Goal: Information Seeking & Learning: Check status

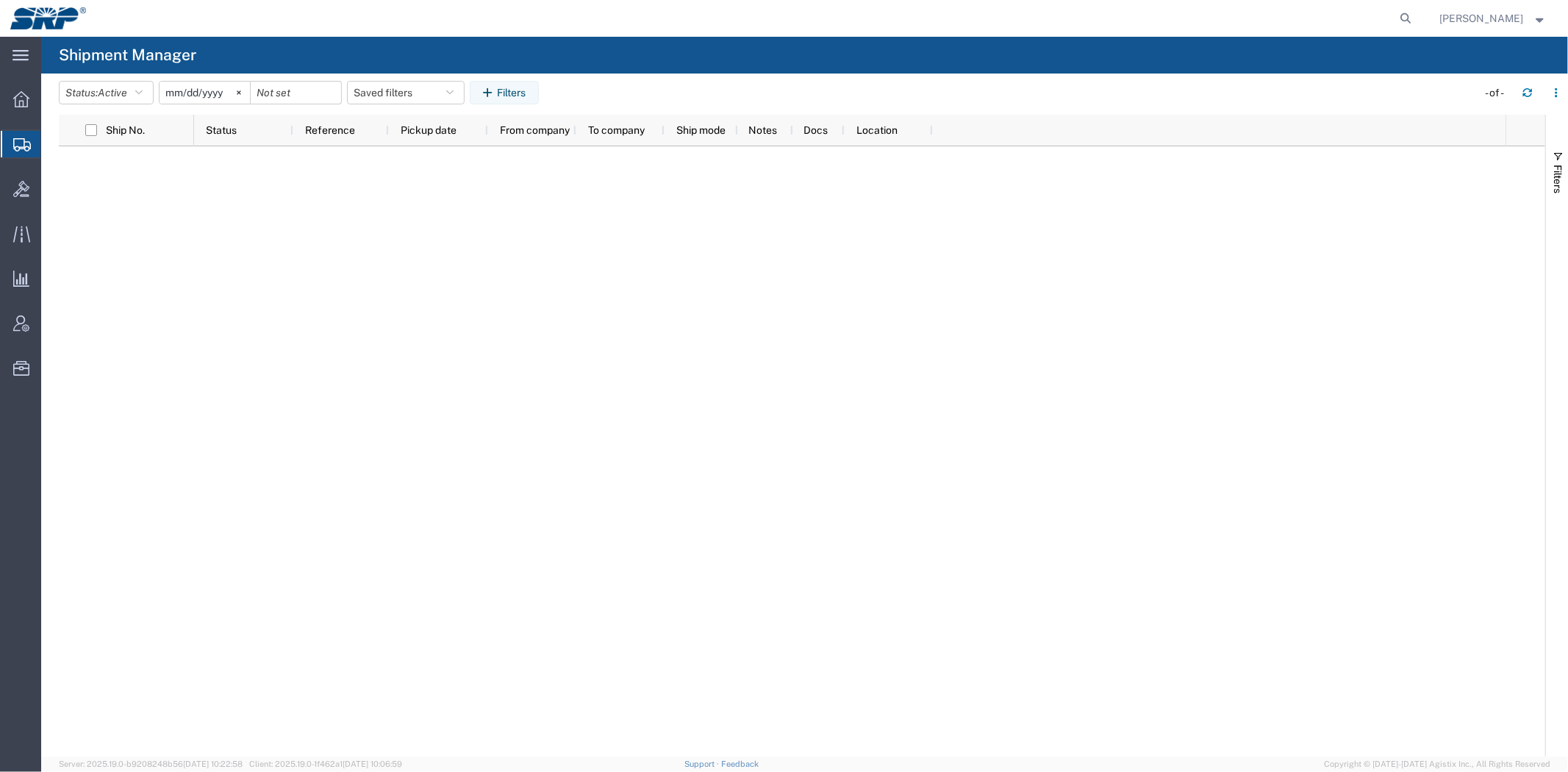
drag, startPoint x: 1403, startPoint y: 231, endPoint x: 1524, endPoint y: 187, distance: 128.8
click at [1403, 231] on div at bounding box center [850, 451] width 1312 height 610
click at [1390, 17] on agx-global-search at bounding box center [1184, 18] width 471 height 36
click at [1404, 17] on icon at bounding box center [1406, 18] width 21 height 21
click at [1347, 17] on input "search" at bounding box center [1173, 18] width 447 height 35
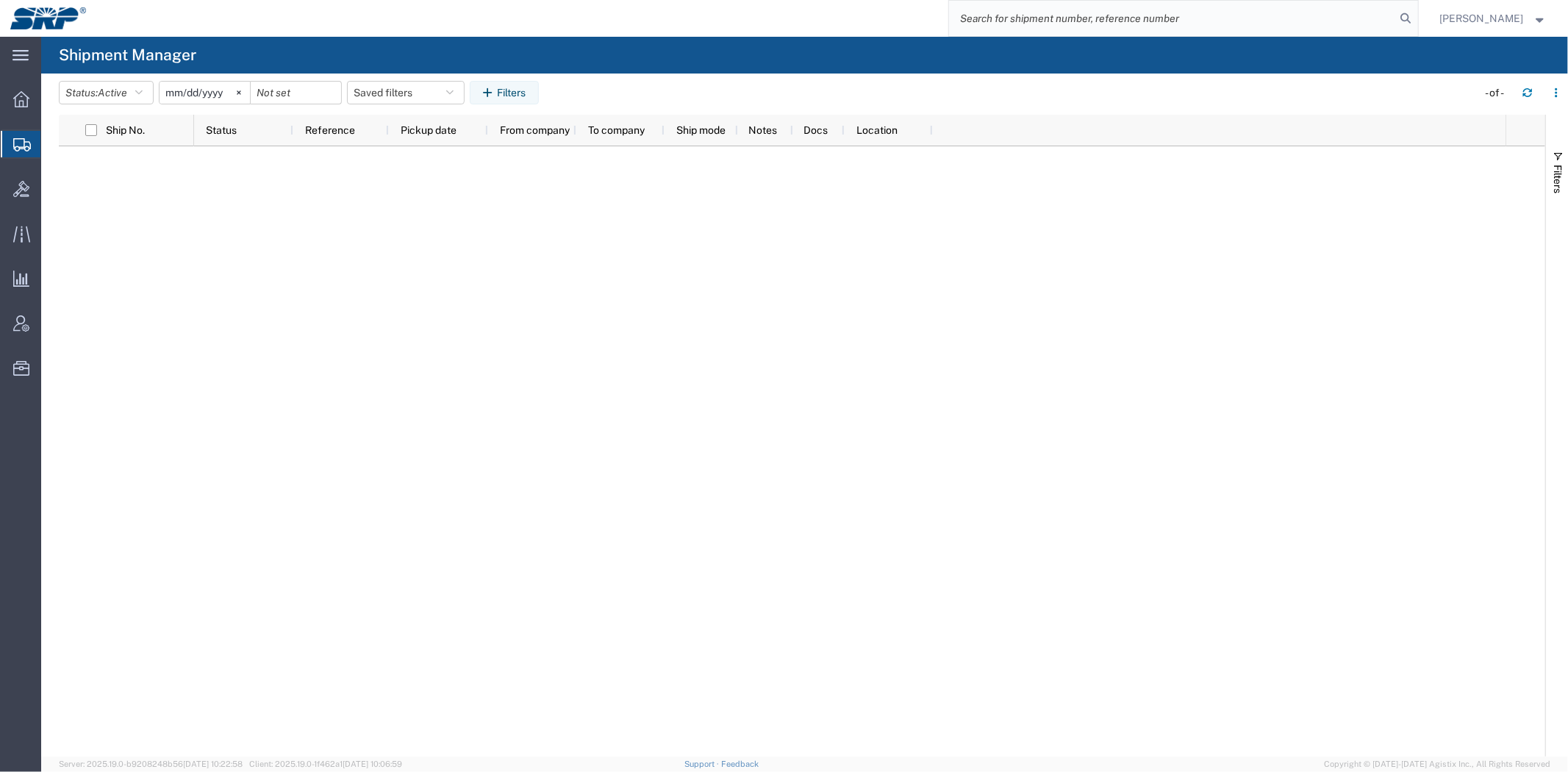
paste input "56647455"
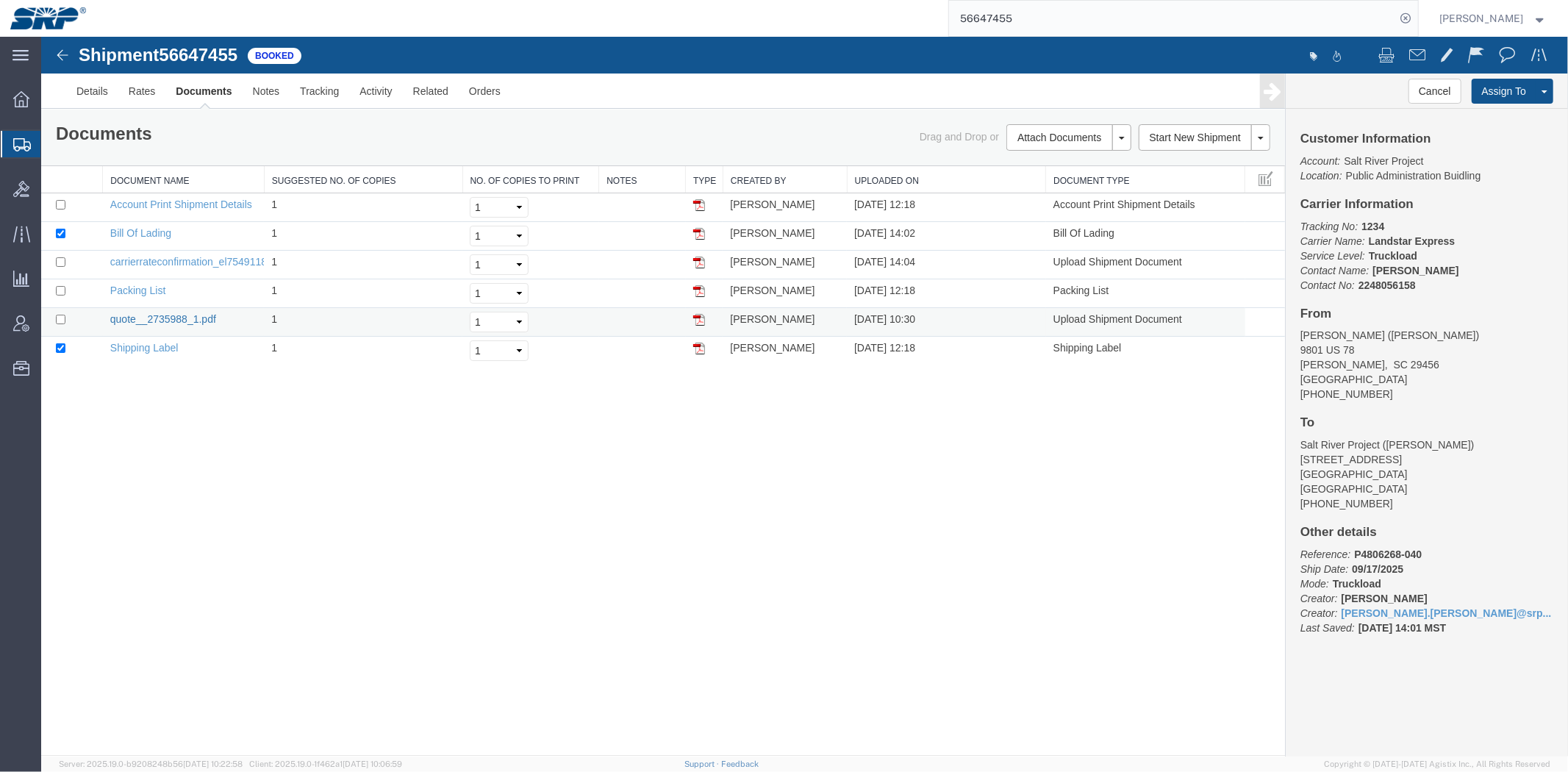
click at [148, 317] on link "quote__2735988_1.pdf" at bounding box center [163, 318] width 106 height 12
click at [154, 258] on link "carrierrateconfirmation_el7549118.pdf" at bounding box center [197, 261] width 174 height 12
click at [1067, 20] on input "56647455" at bounding box center [1173, 18] width 447 height 35
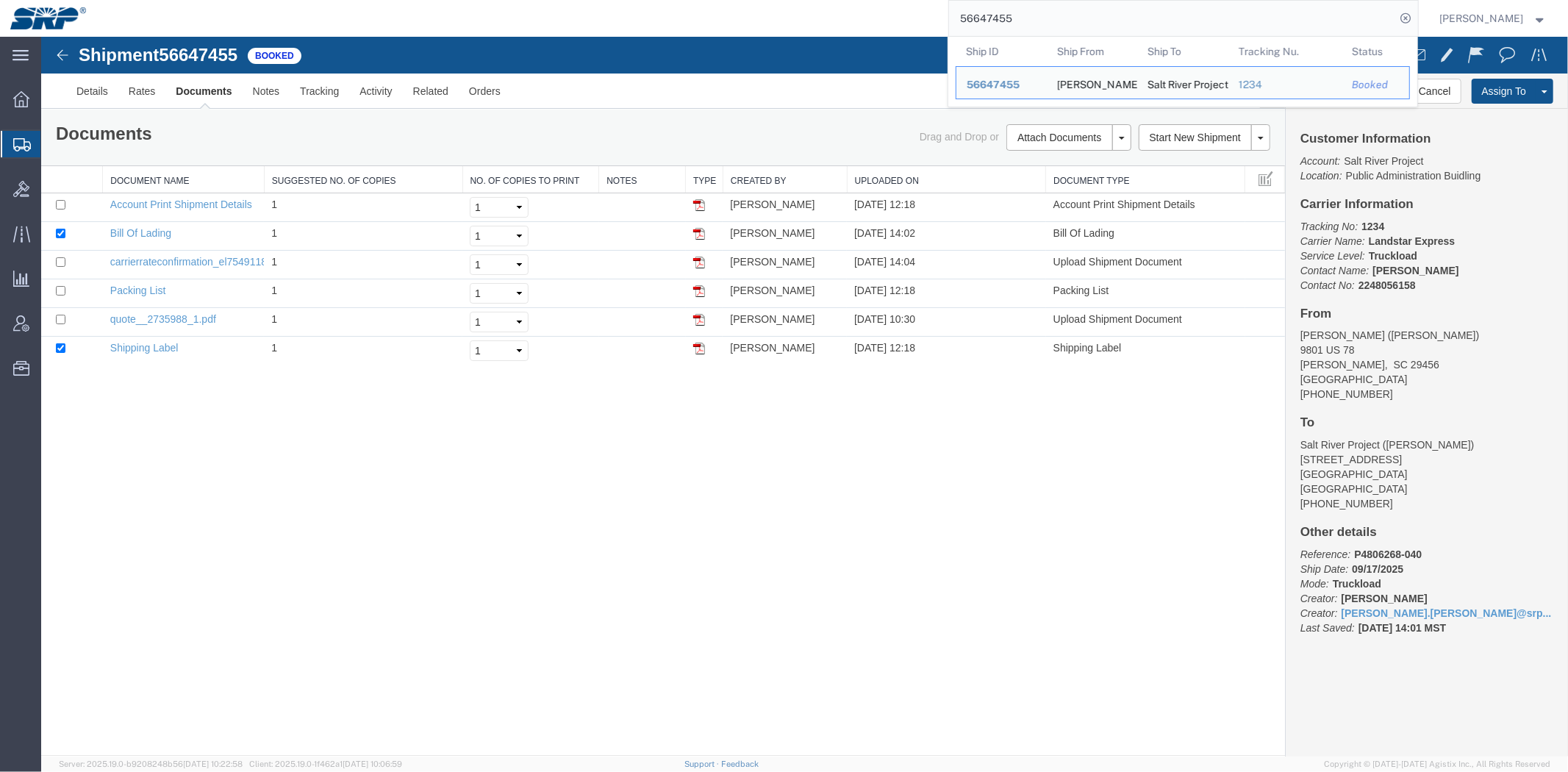
click at [1067, 20] on input "56647455" at bounding box center [1173, 18] width 447 height 35
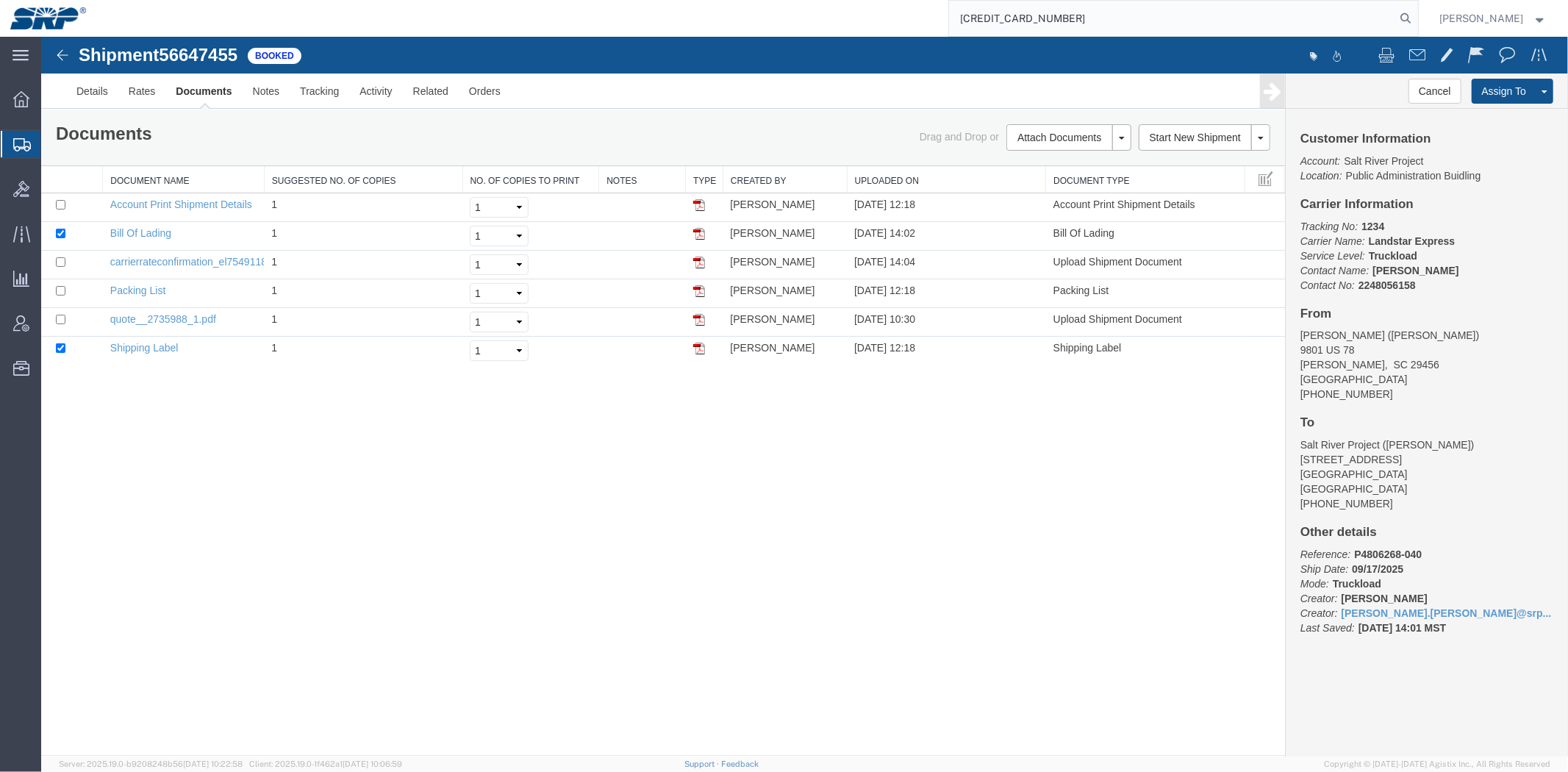
drag, startPoint x: 1064, startPoint y: 23, endPoint x: 285, endPoint y: -41, distance: 781.6
click at [285, 0] on html "main_menu Created with Sketch. Collapse Menu Overview Shipments Shipment Manage…" at bounding box center [784, 386] width 1568 height 772
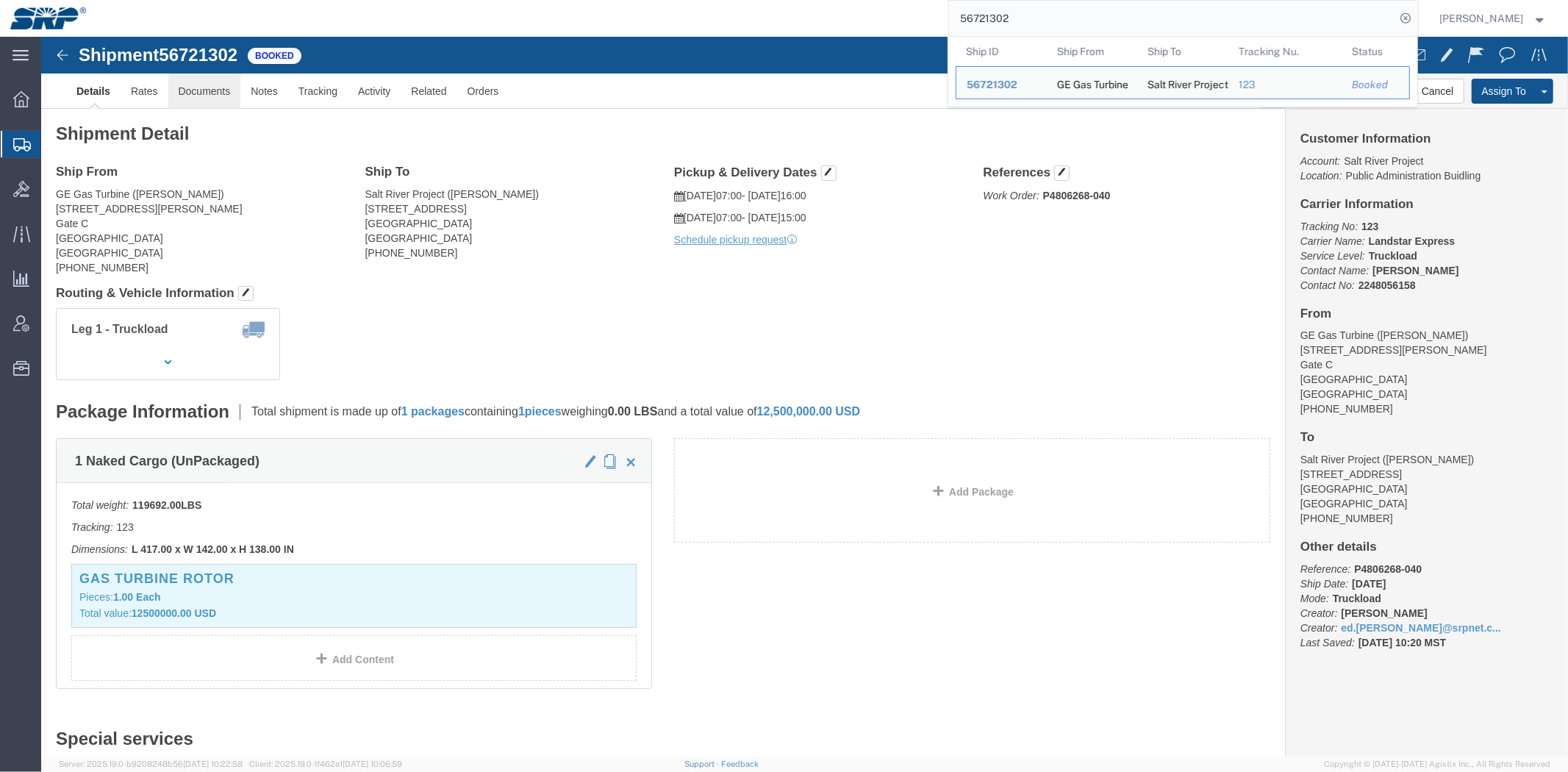
click link "Documents"
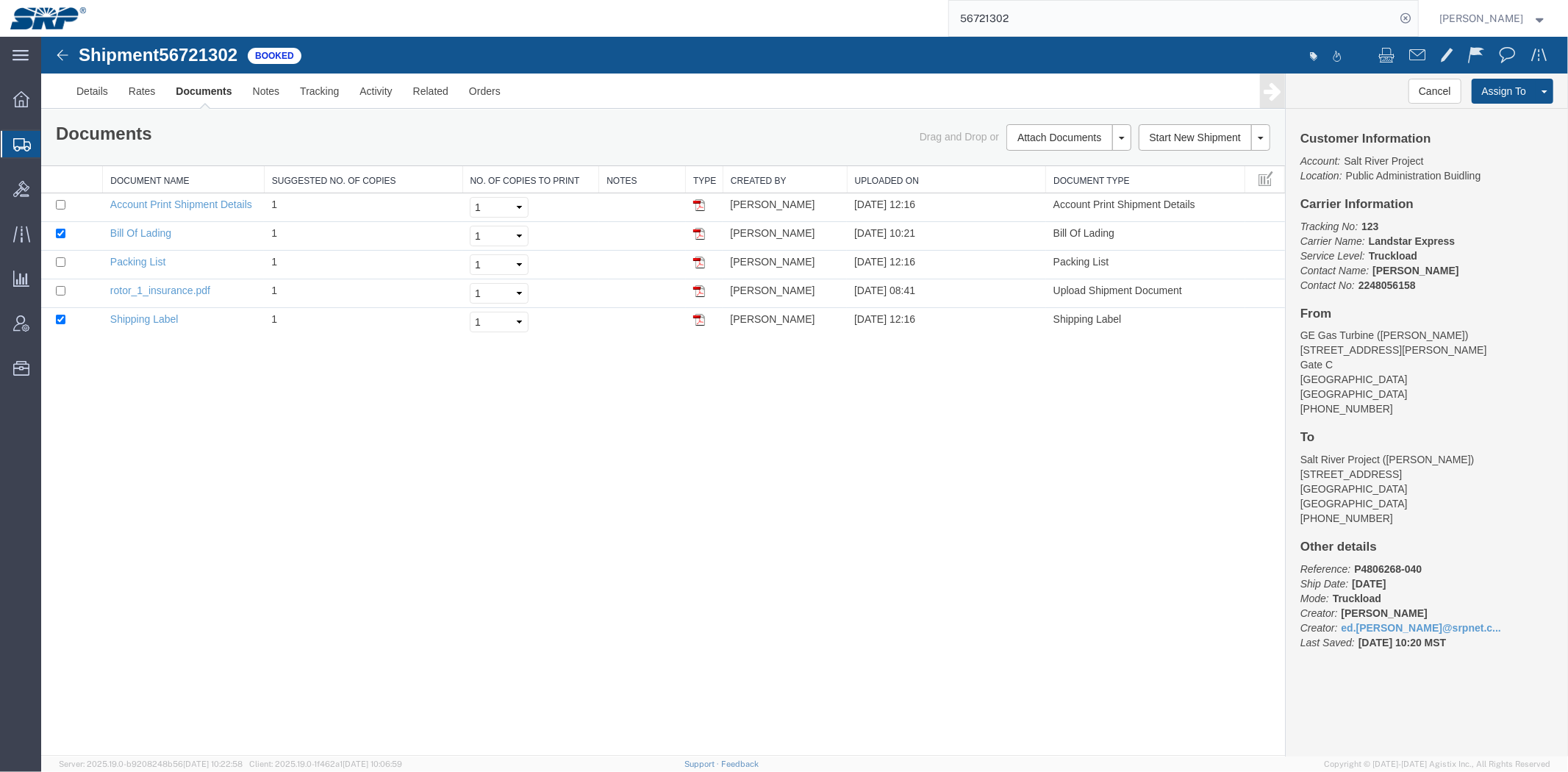
click at [1210, 27] on input "56721302" at bounding box center [1173, 18] width 447 height 35
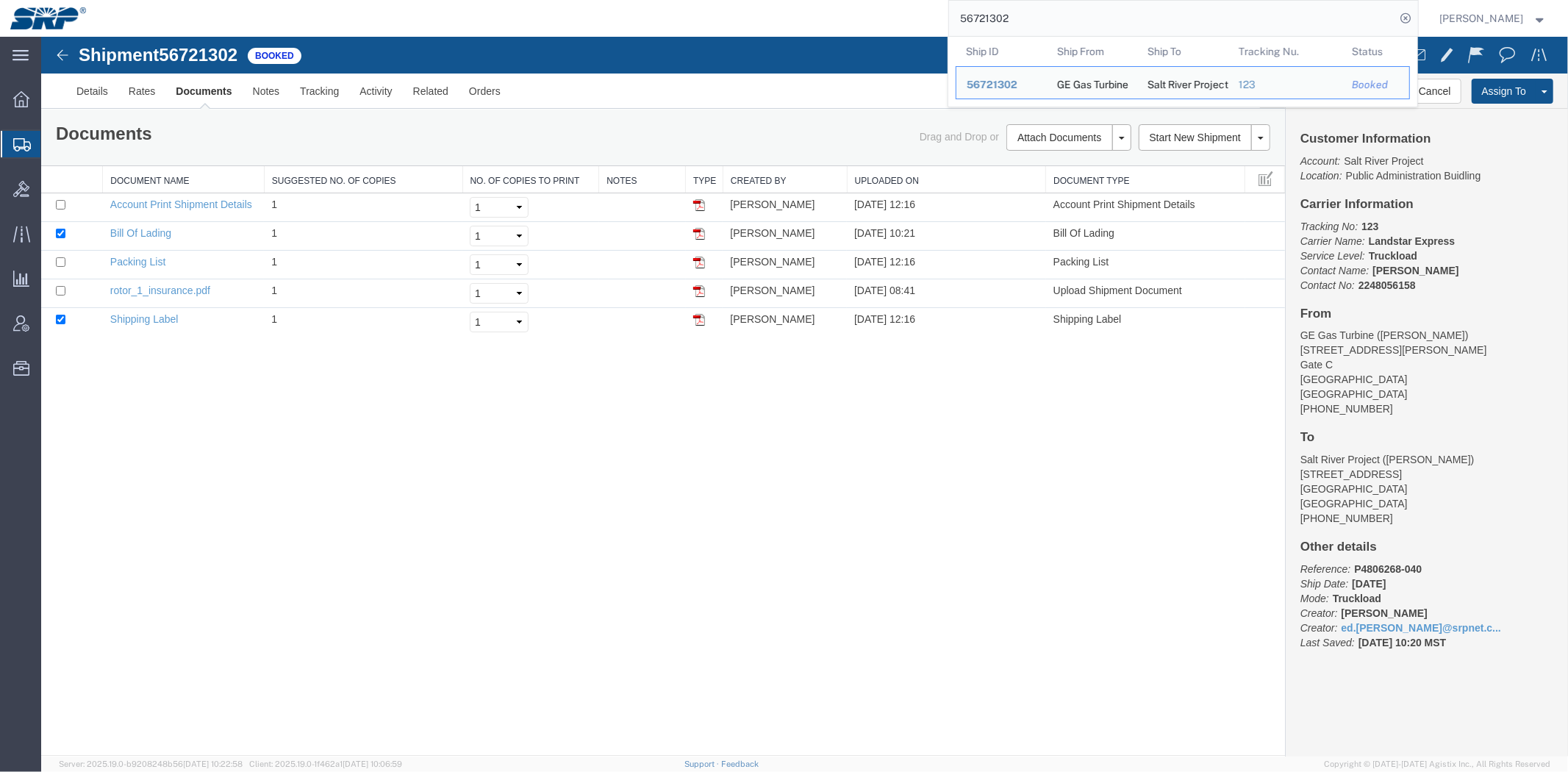
click at [1210, 27] on input "56721302" at bounding box center [1173, 18] width 447 height 35
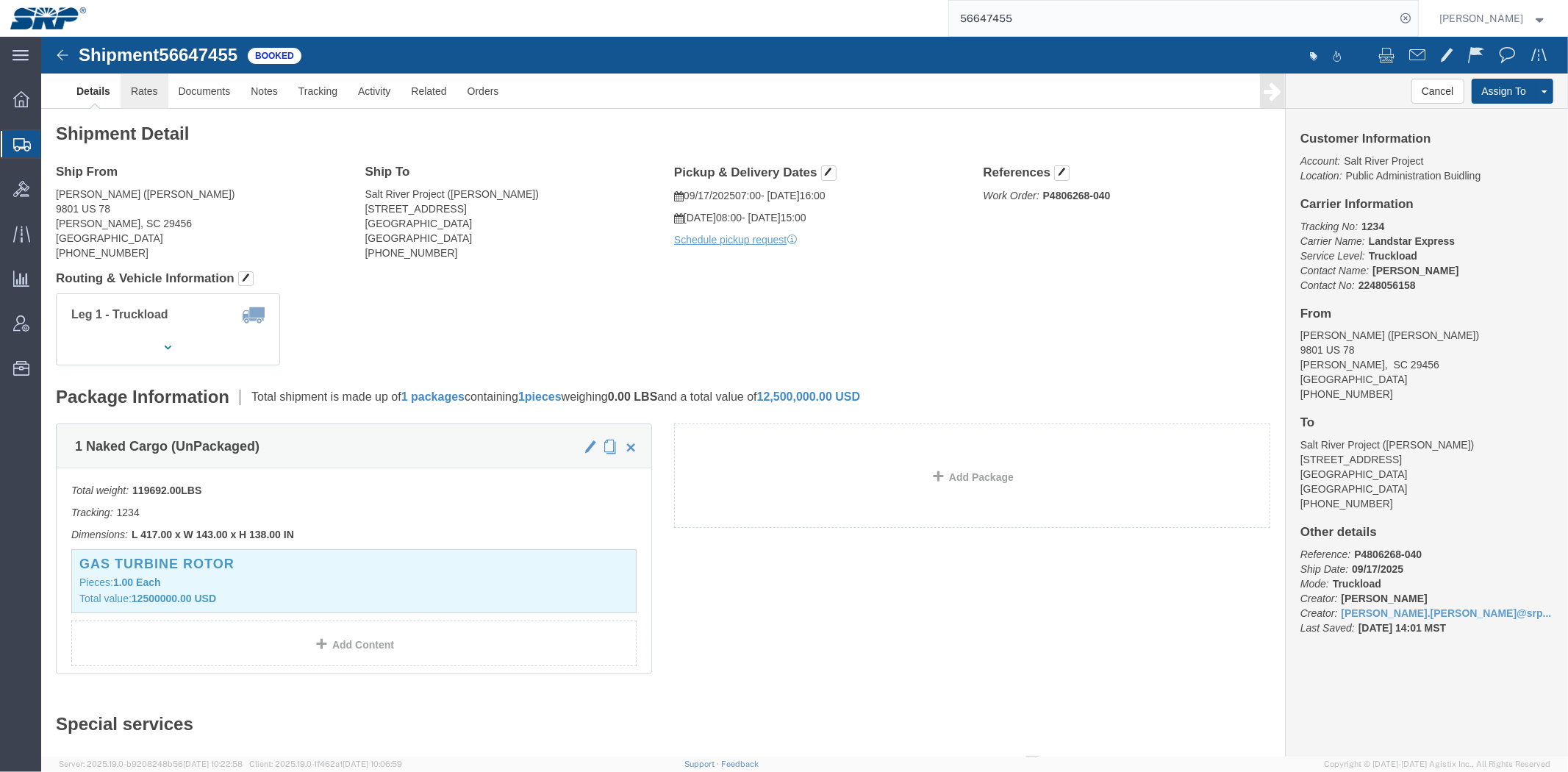
click link "Rates"
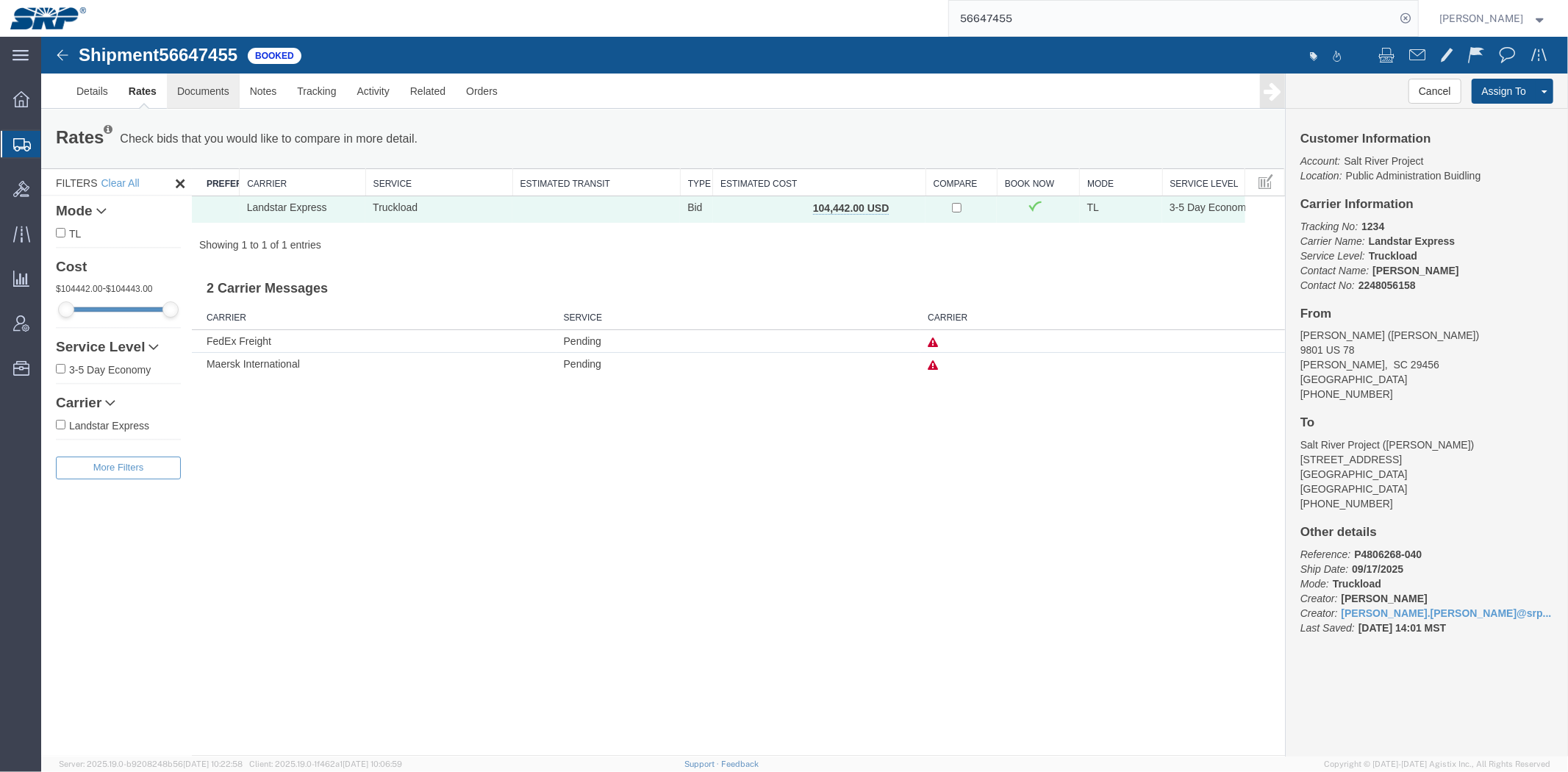
click at [186, 89] on link "Documents" at bounding box center [203, 90] width 73 height 35
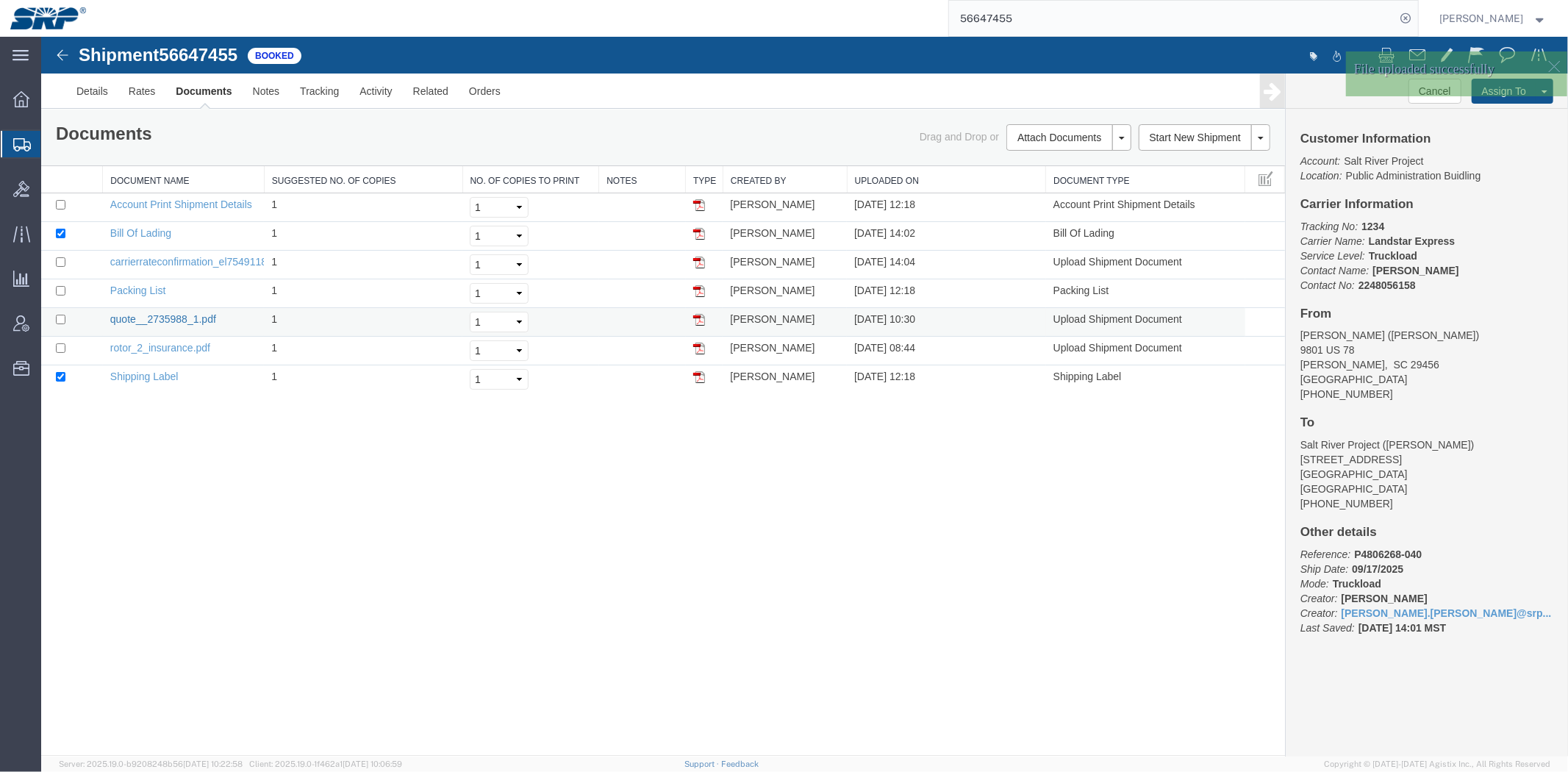
click at [135, 318] on link "quote__2735988_1.pdf" at bounding box center [163, 318] width 106 height 12
click at [238, 424] on div "Shipment 56647455 7 of 7 Booked Details Rates Documents Notes Tracking Activity…" at bounding box center [804, 395] width 1527 height 718
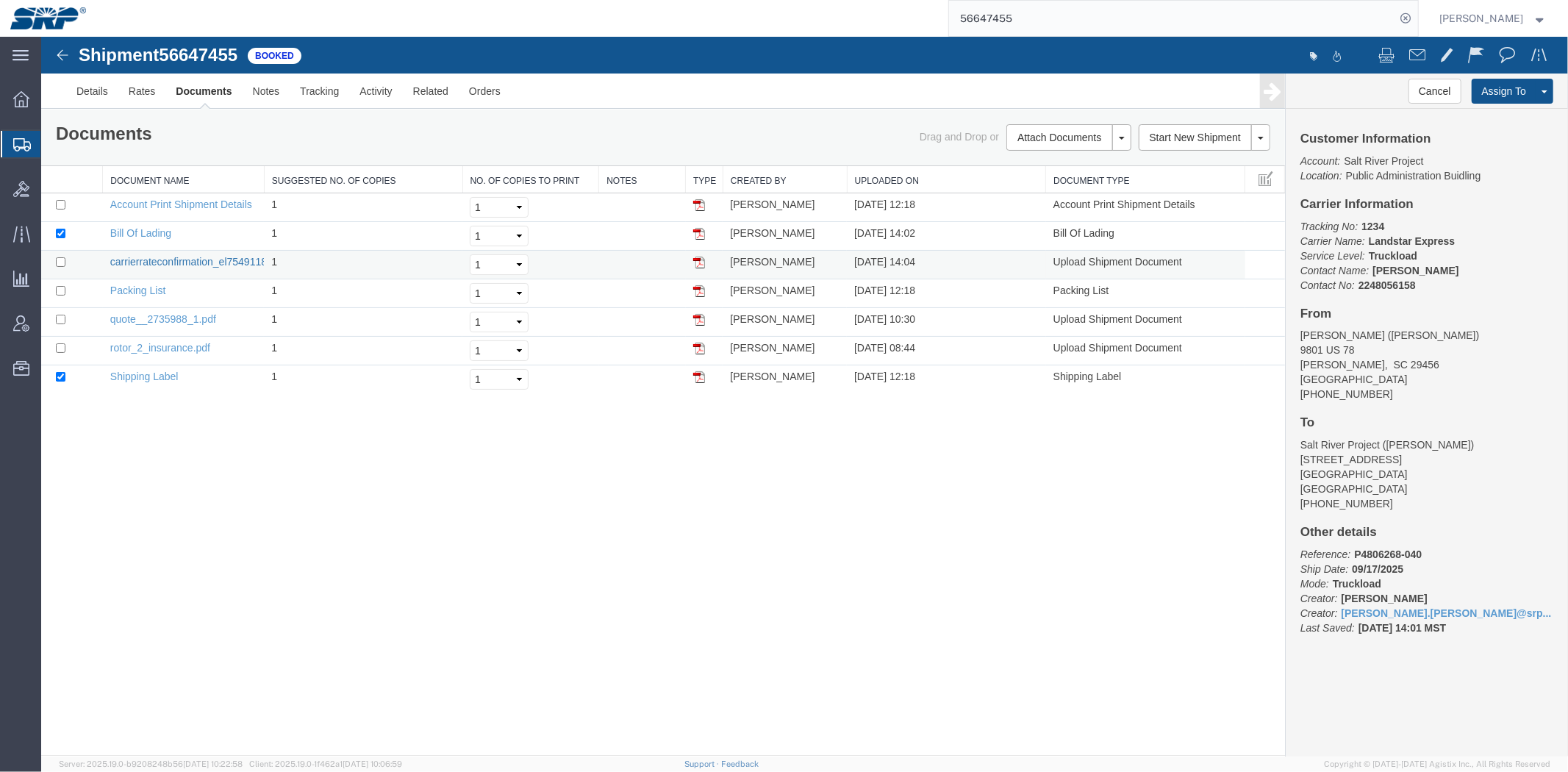
drag, startPoint x: 164, startPoint y: 260, endPoint x: 268, endPoint y: 40, distance: 243.3
click at [164, 260] on link "carrierrateconfirmation_el7549118.pdf" at bounding box center [197, 261] width 174 height 12
click at [237, 470] on div "Shipment 56647455 7 of 7 Booked Details Rates Documents Notes Tracking Activity…" at bounding box center [804, 395] width 1527 height 718
click at [143, 102] on link "Rates" at bounding box center [141, 90] width 48 height 35
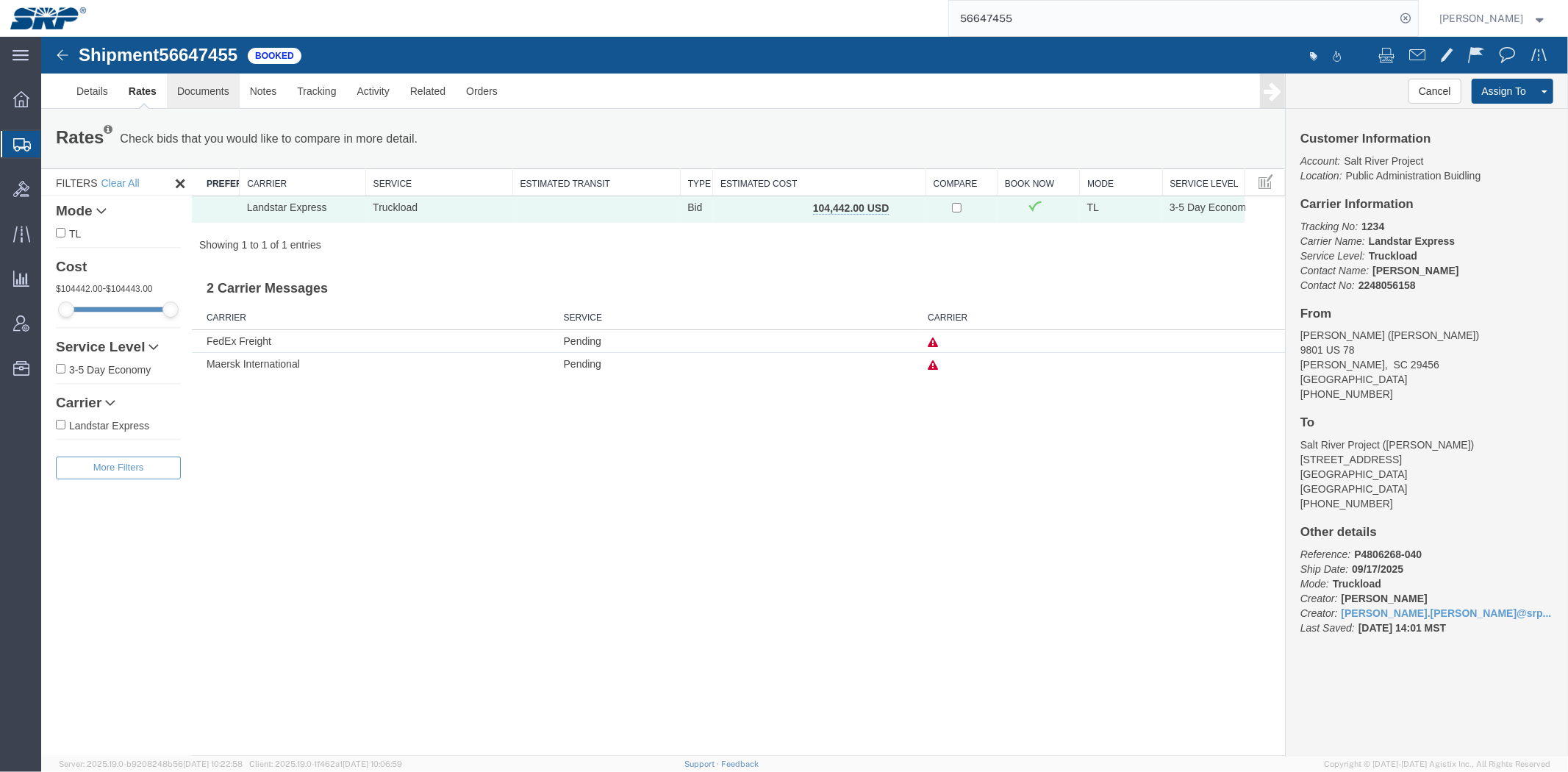
click at [171, 97] on link "Documents" at bounding box center [203, 90] width 73 height 35
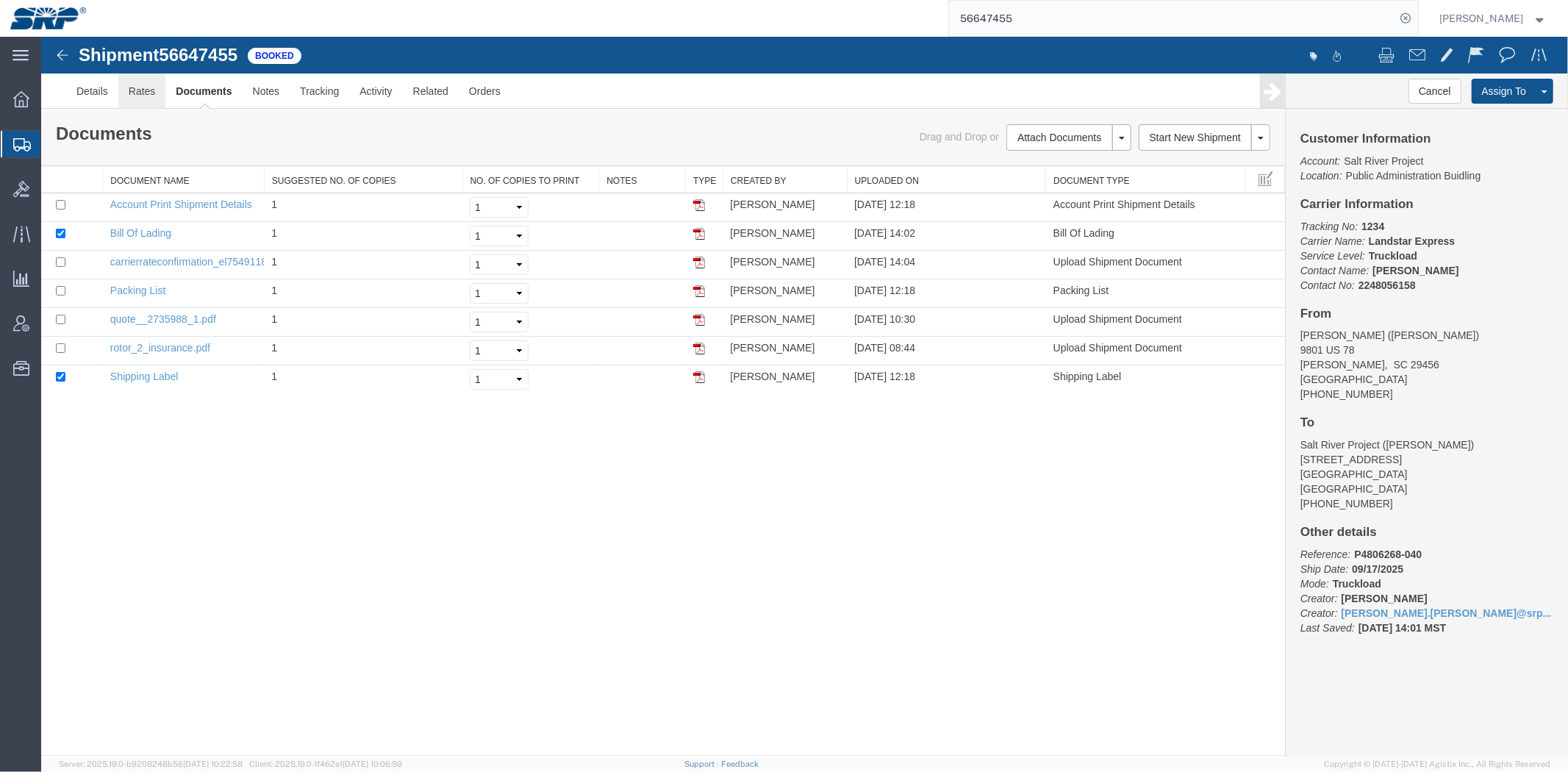
click at [156, 98] on link "Rates" at bounding box center [141, 90] width 48 height 35
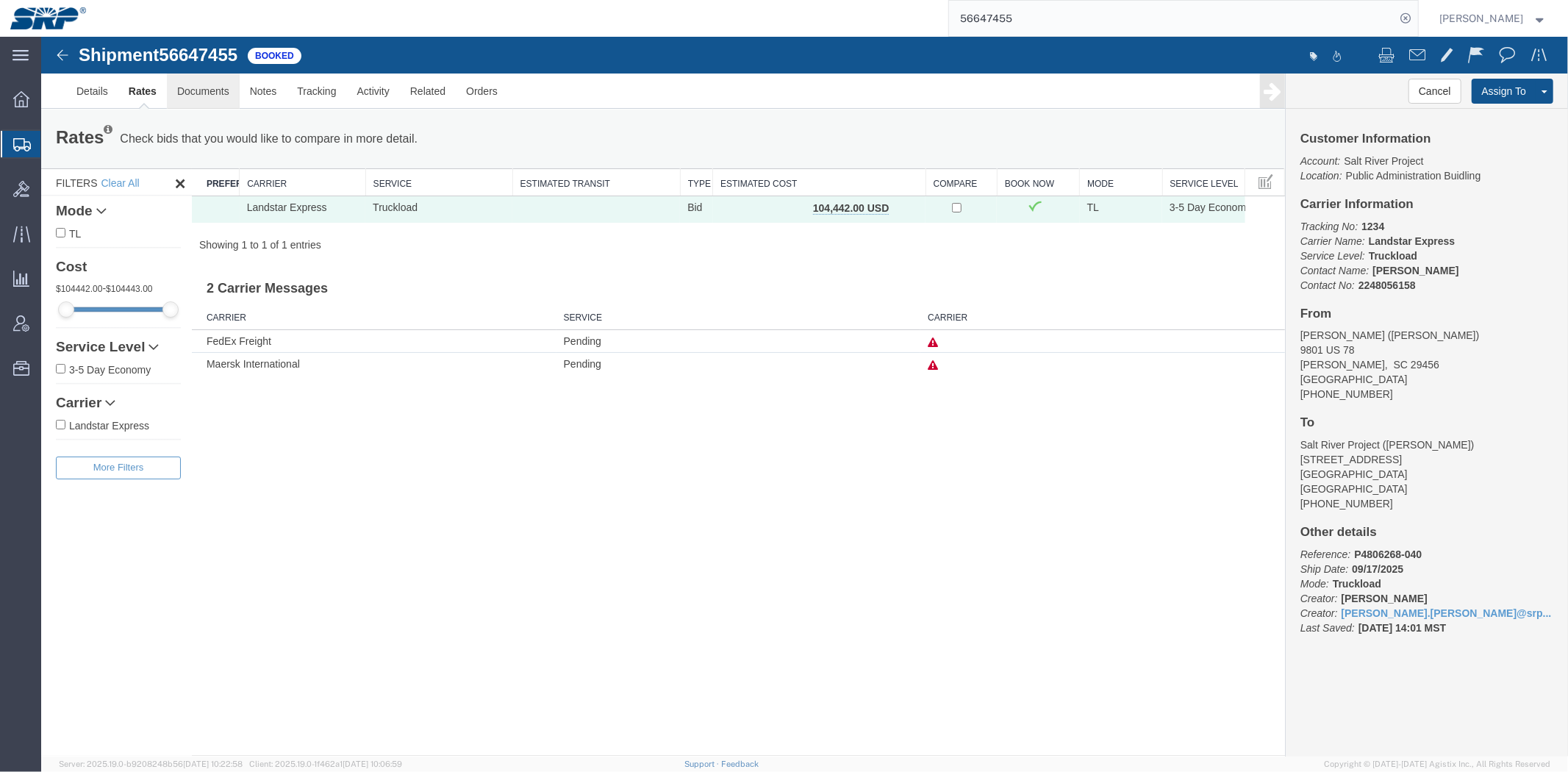
click at [216, 99] on link "Documents" at bounding box center [203, 90] width 73 height 35
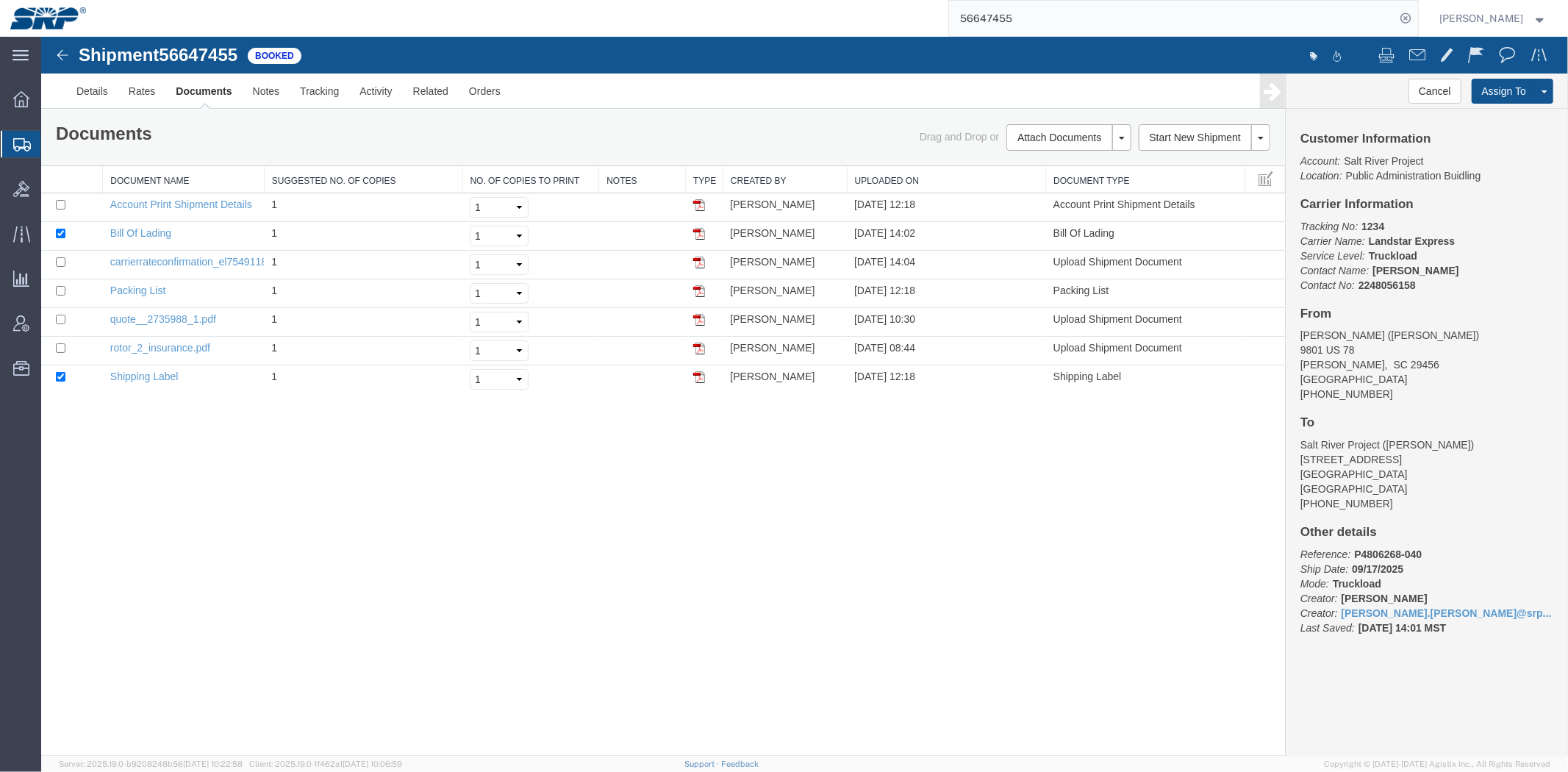
drag, startPoint x: 209, startPoint y: 121, endPoint x: 237, endPoint y: 114, distance: 28.9
click at [213, 121] on div "Documents Ship Label Format: Plain Thermal Drag and Drop or Attach Documents Pr…" at bounding box center [662, 137] width 1244 height 56
click at [287, 91] on link "Notes" at bounding box center [265, 90] width 48 height 35
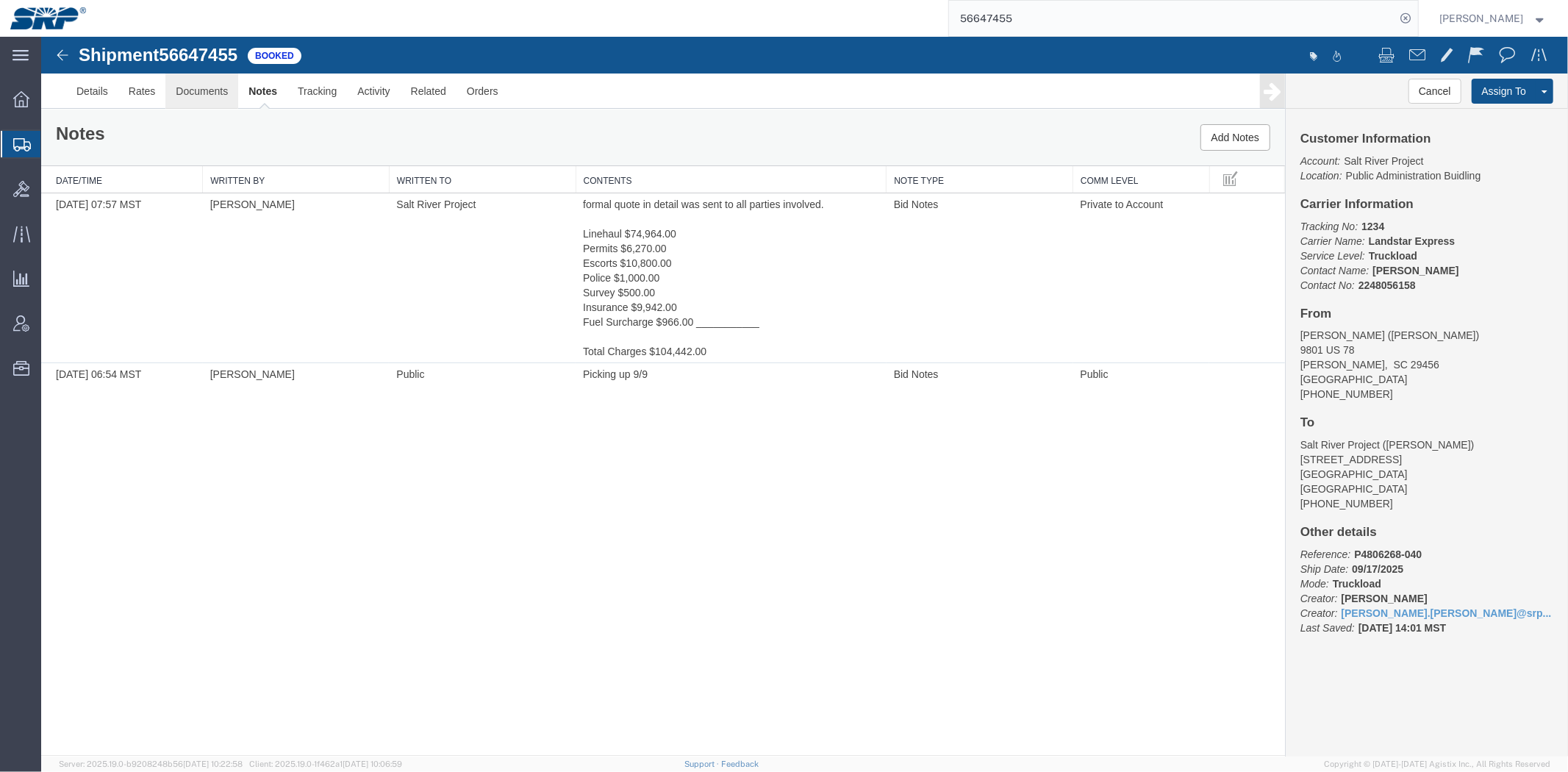
click at [211, 91] on link "Documents" at bounding box center [201, 90] width 73 height 35
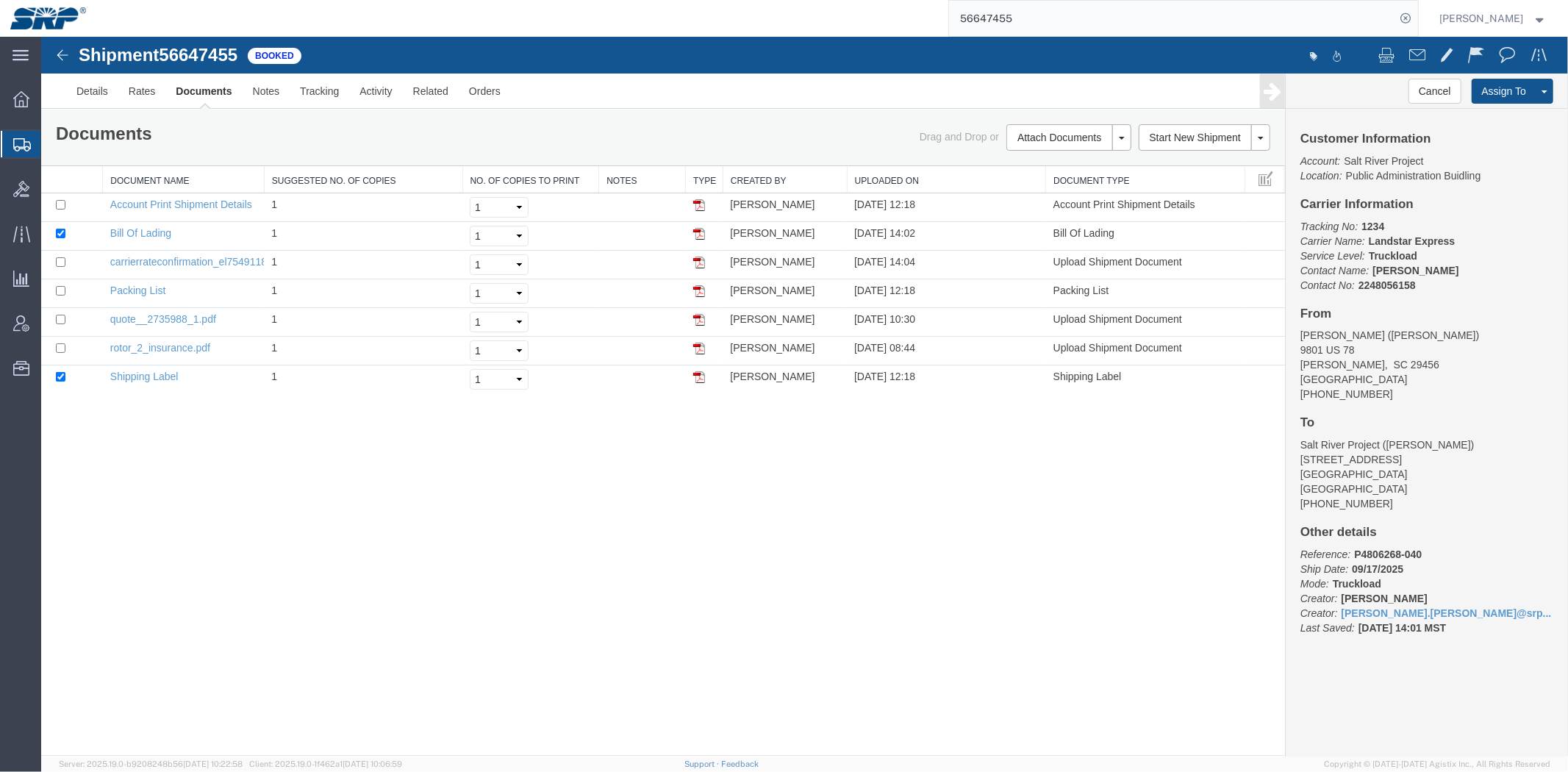
click at [1023, 13] on input "56647455" at bounding box center [1173, 18] width 447 height 35
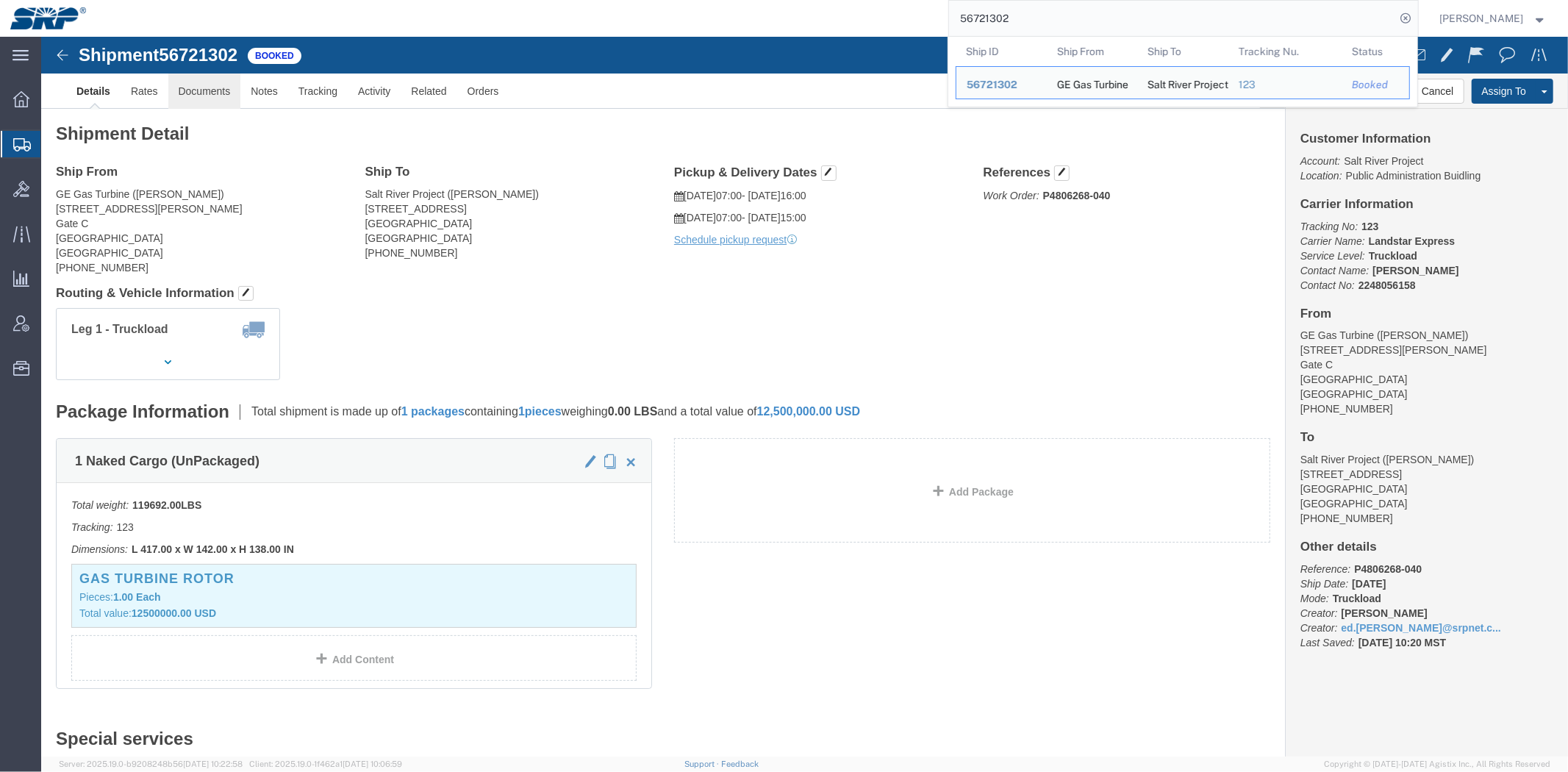
click link "Documents"
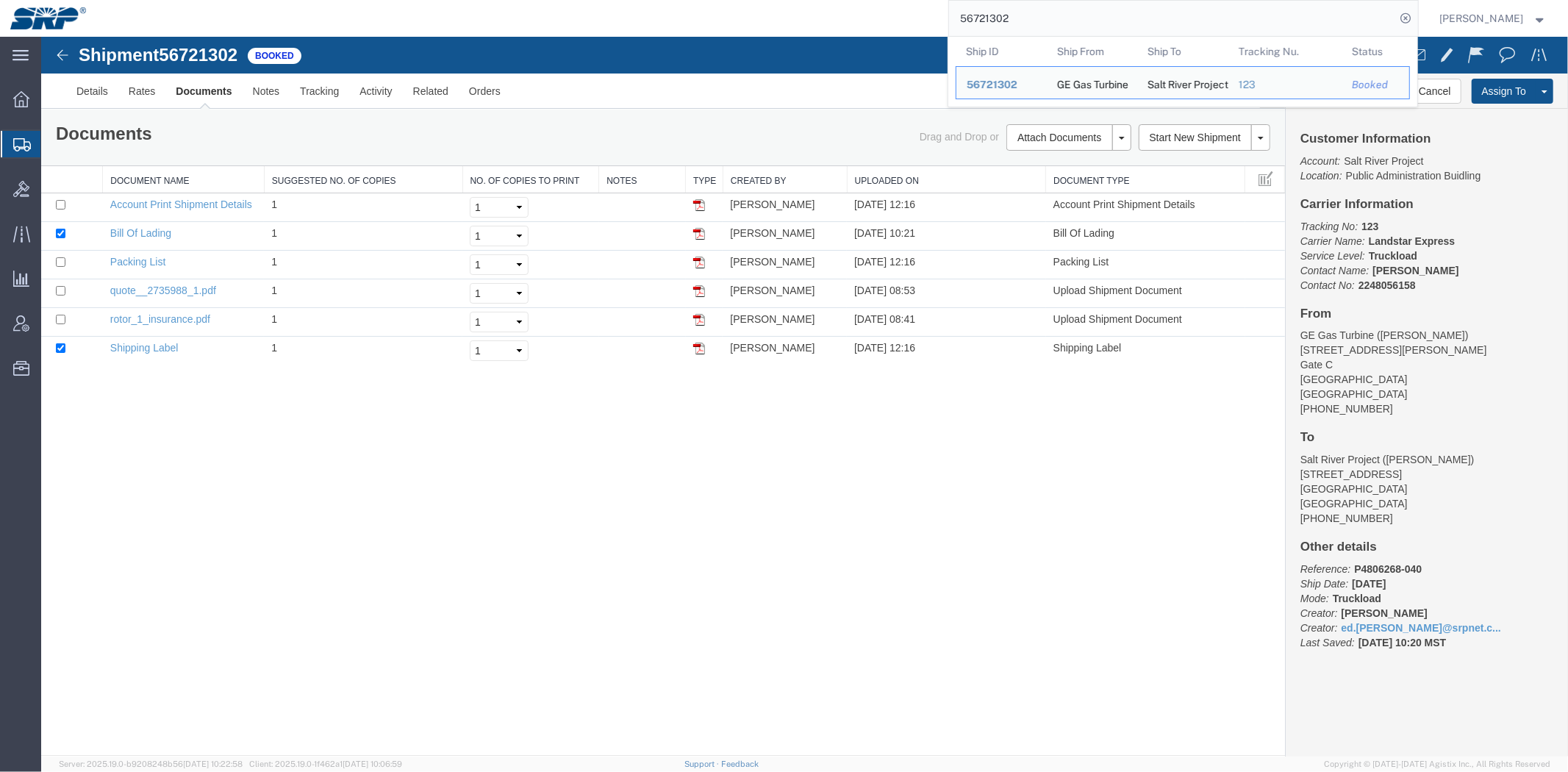
click at [1082, 25] on input "56721302" at bounding box center [1173, 18] width 447 height 35
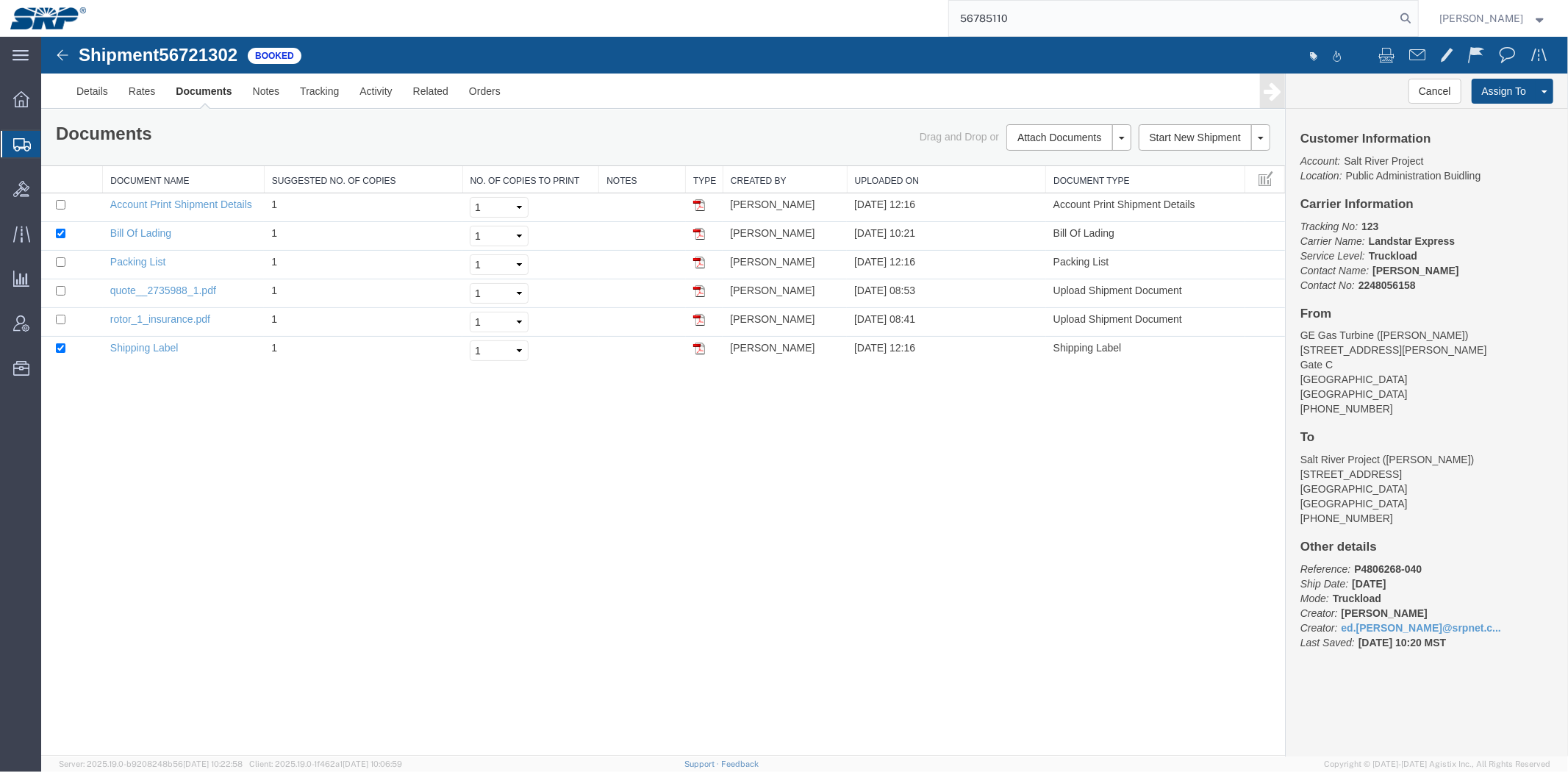
type input "56785110"
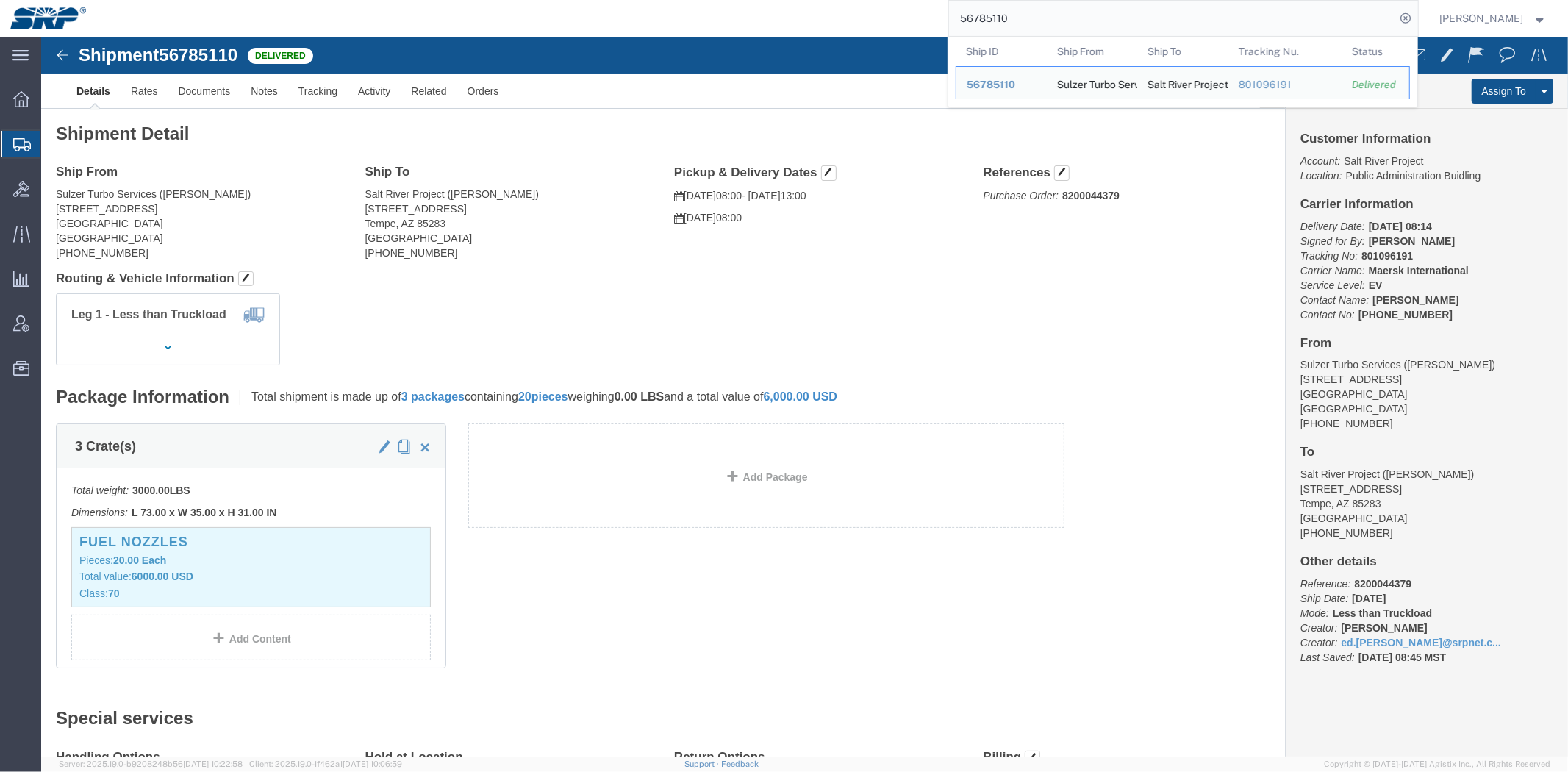
drag, startPoint x: 1150, startPoint y: 162, endPoint x: 1055, endPoint y: 165, distance: 95.0
click p "Purchase Order: 8200044379"
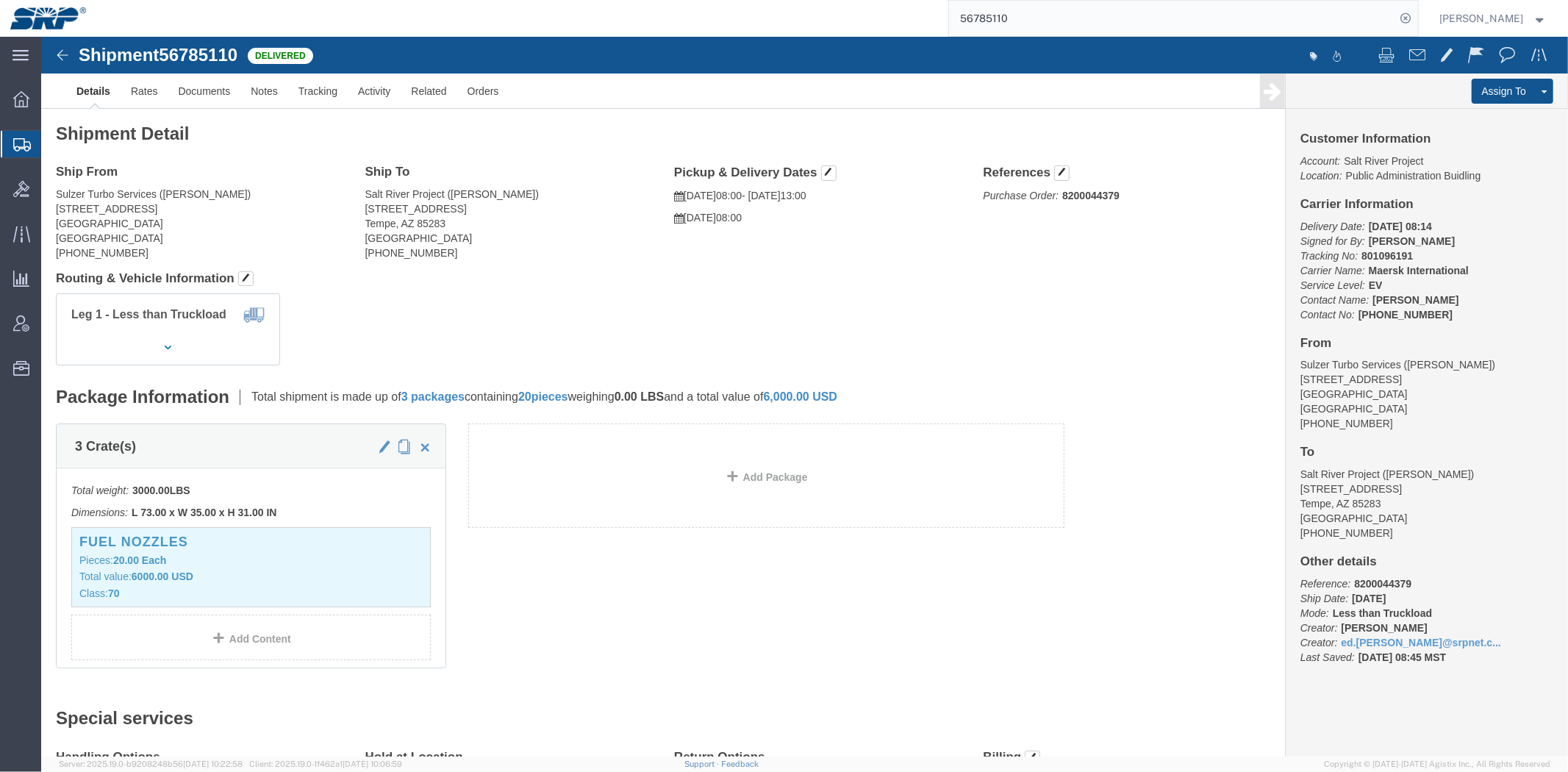
click b "8200044379"
copy b "8200044379"
click address "Salt River Project ([PERSON_NAME]) [STREET_ADDRESS] [PHONE_NUMBER]"
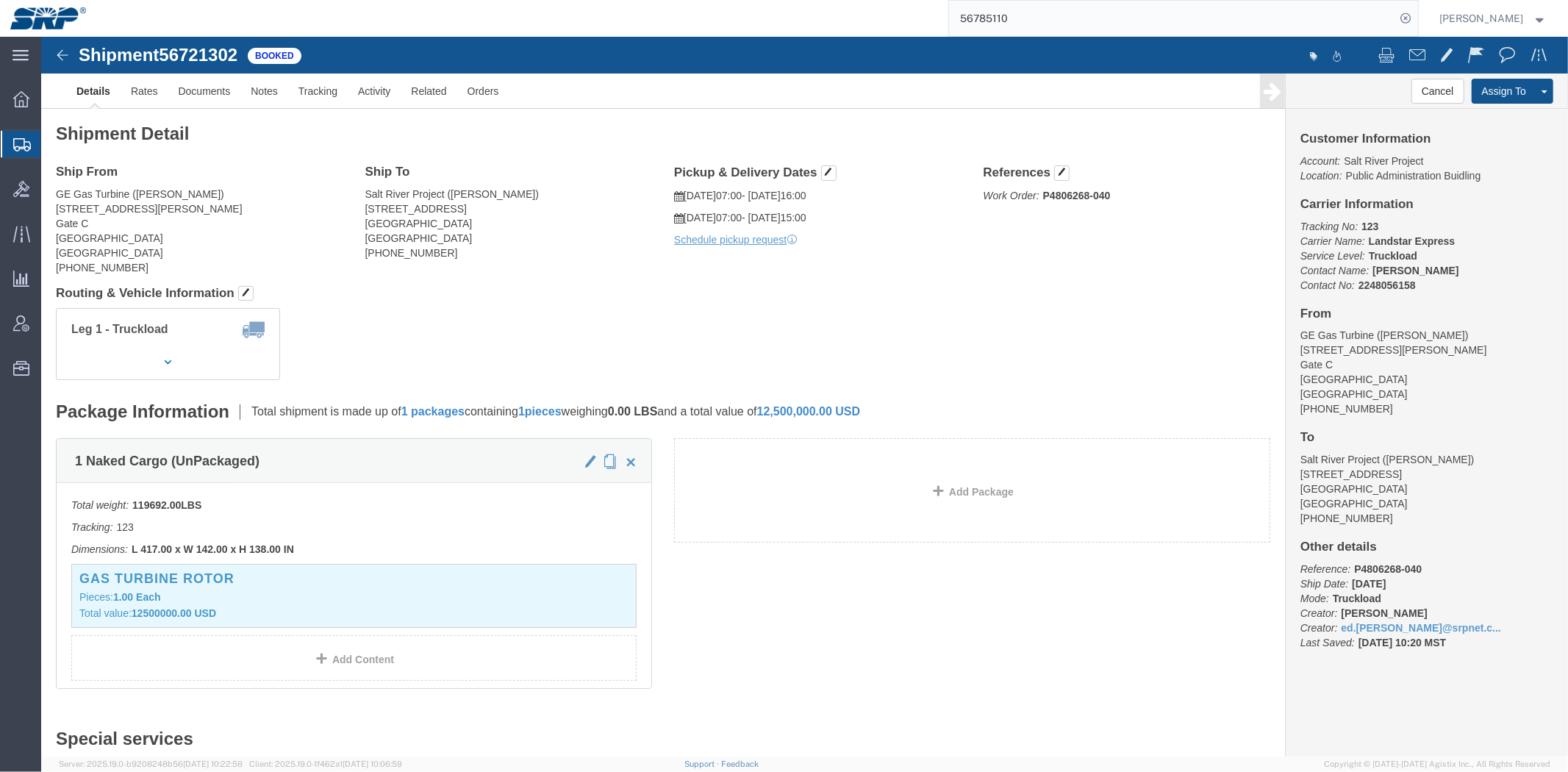
click at [0, 0] on span "Shipment Manager" at bounding box center [0, 0] width 0 height 0
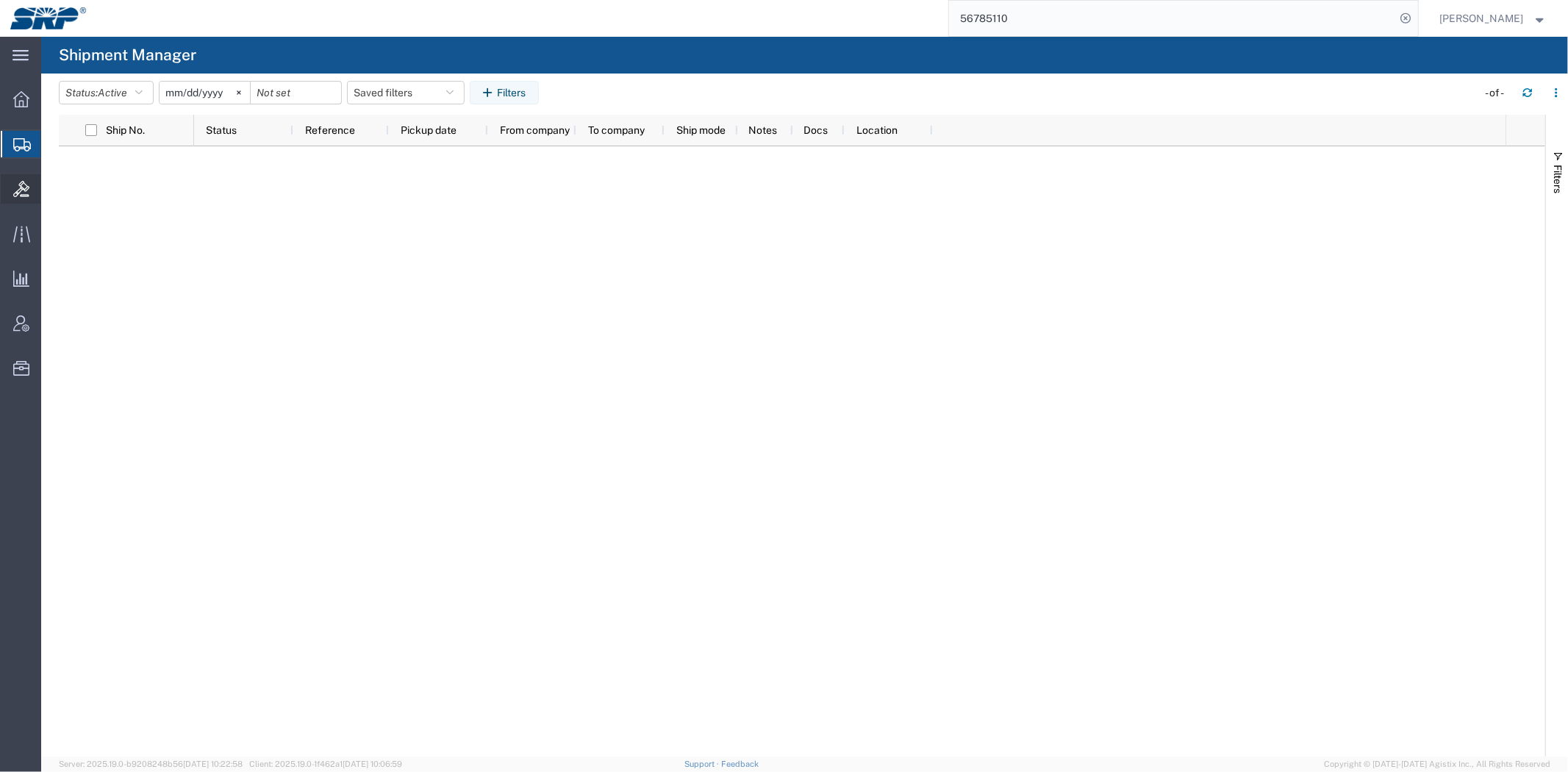
click at [14, 183] on icon at bounding box center [22, 189] width 16 height 16
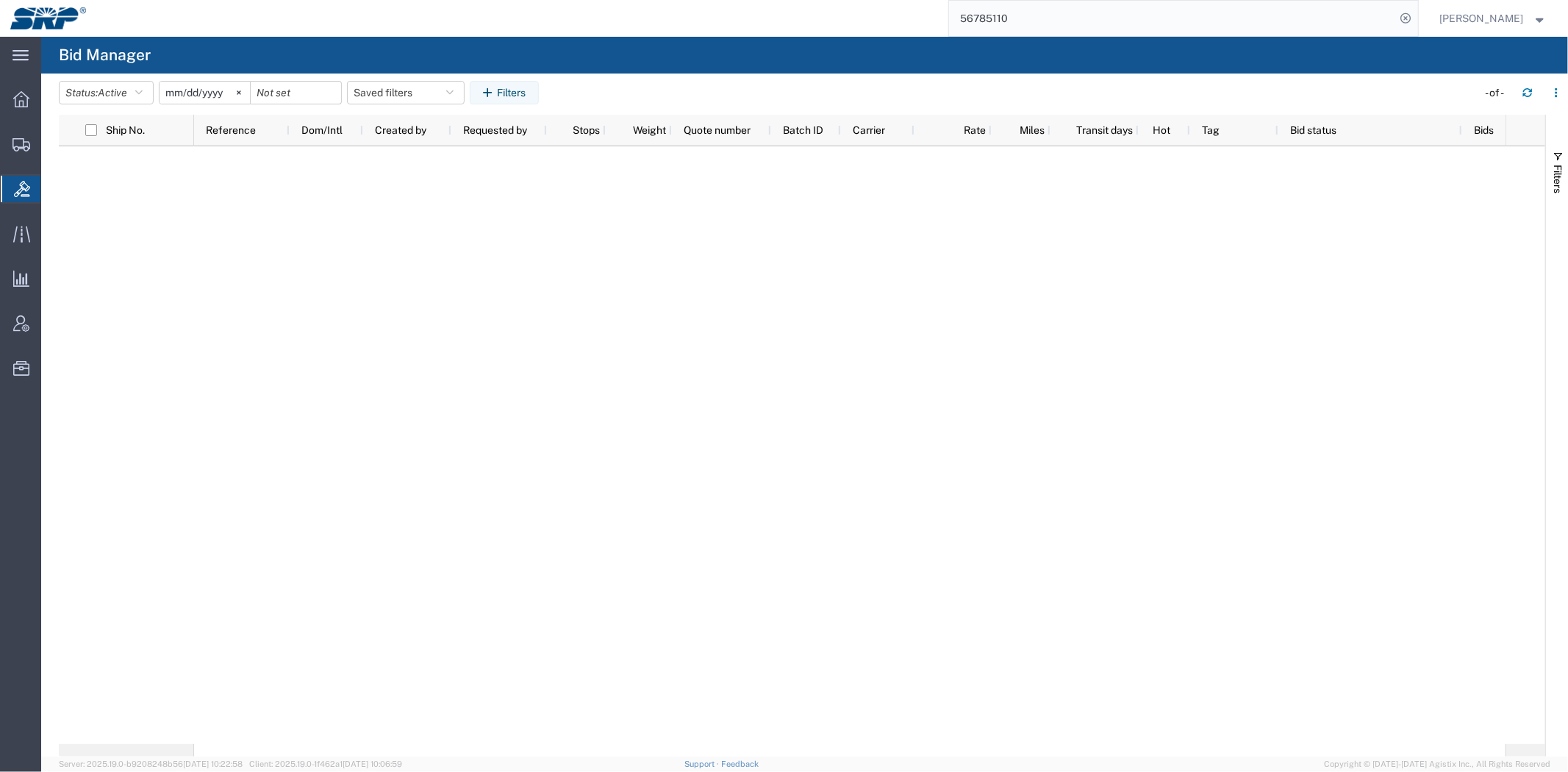
drag, startPoint x: 352, startPoint y: 468, endPoint x: 503, endPoint y: 424, distance: 157.3
click at [370, 465] on div at bounding box center [850, 445] width 1312 height 598
